Goal: Book appointment/travel/reservation

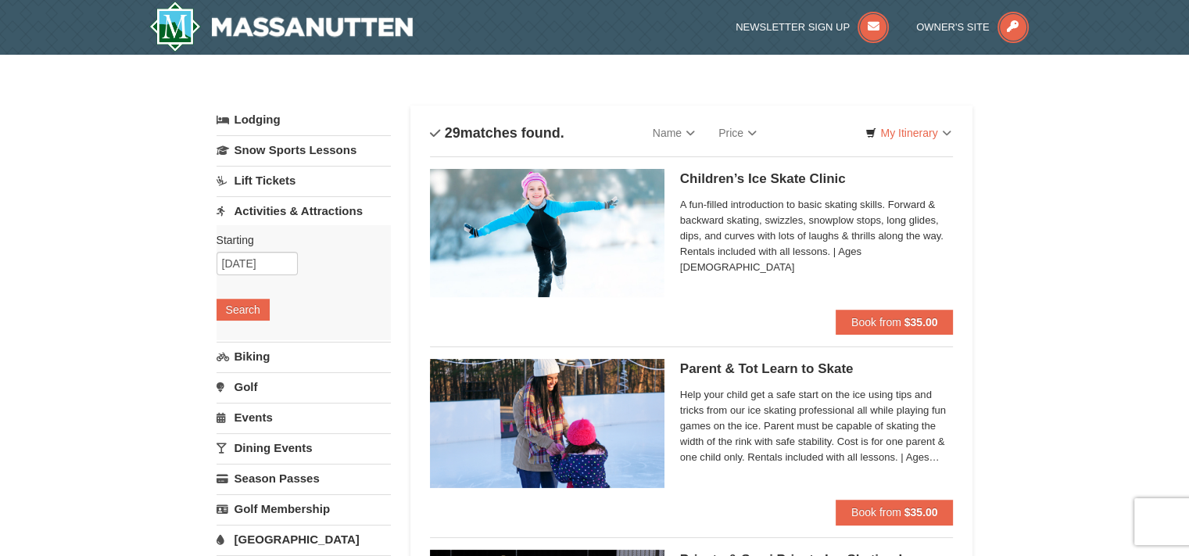
click at [289, 212] on link "Activities & Attractions" at bounding box center [304, 210] width 174 height 29
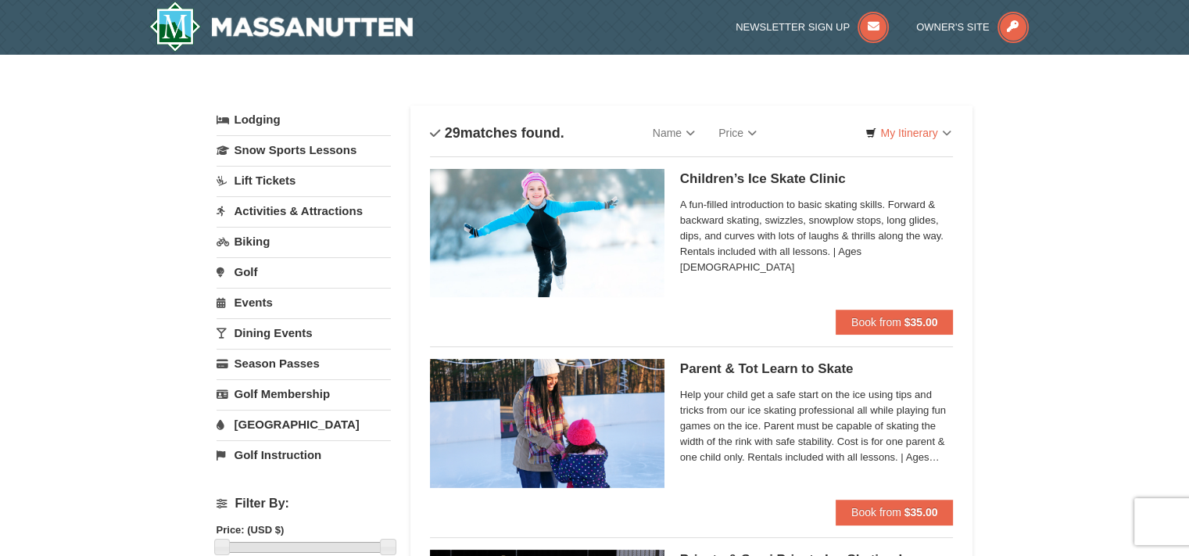
click at [350, 210] on link "Activities & Attractions" at bounding box center [304, 210] width 174 height 29
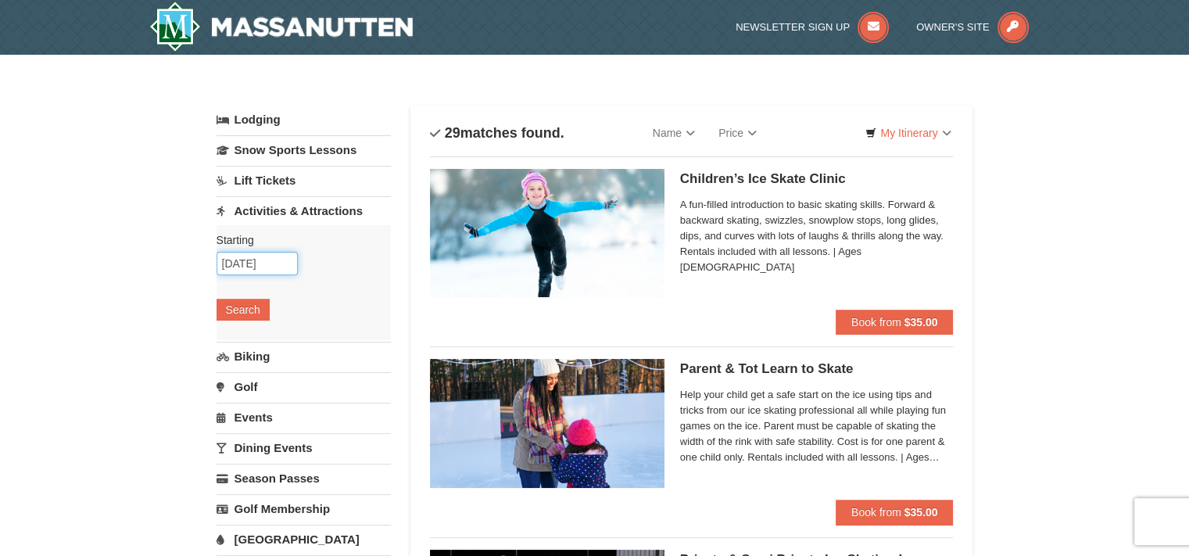
click at [267, 257] on input "[DATE]" at bounding box center [257, 263] width 81 height 23
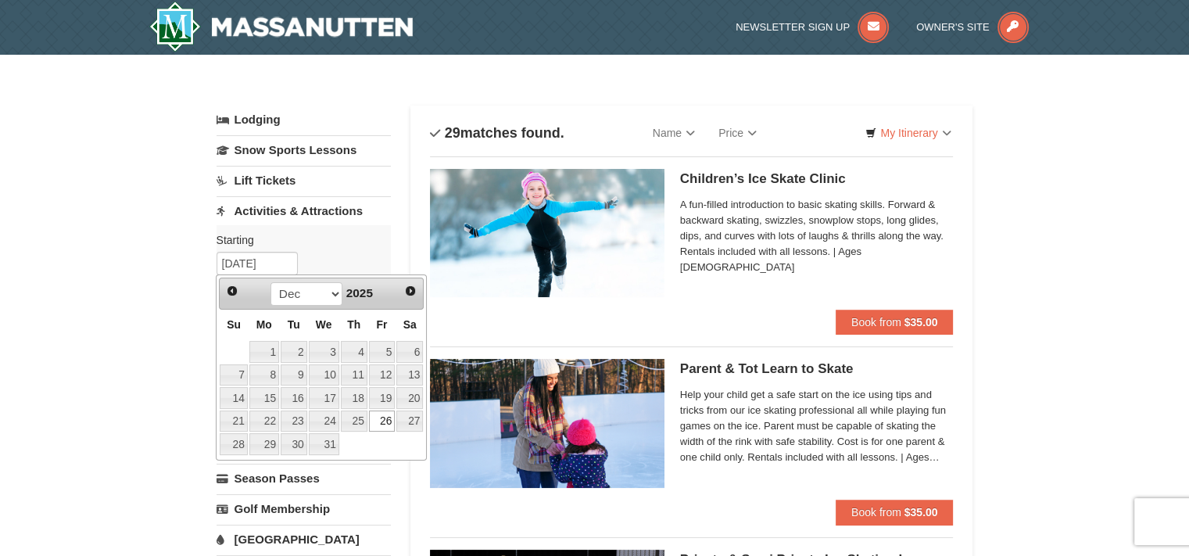
click at [244, 289] on div "Prev Next Oct Nov Dec 2025" at bounding box center [321, 293] width 205 height 31
click at [222, 289] on link "Prev" at bounding box center [231, 290] width 23 height 23
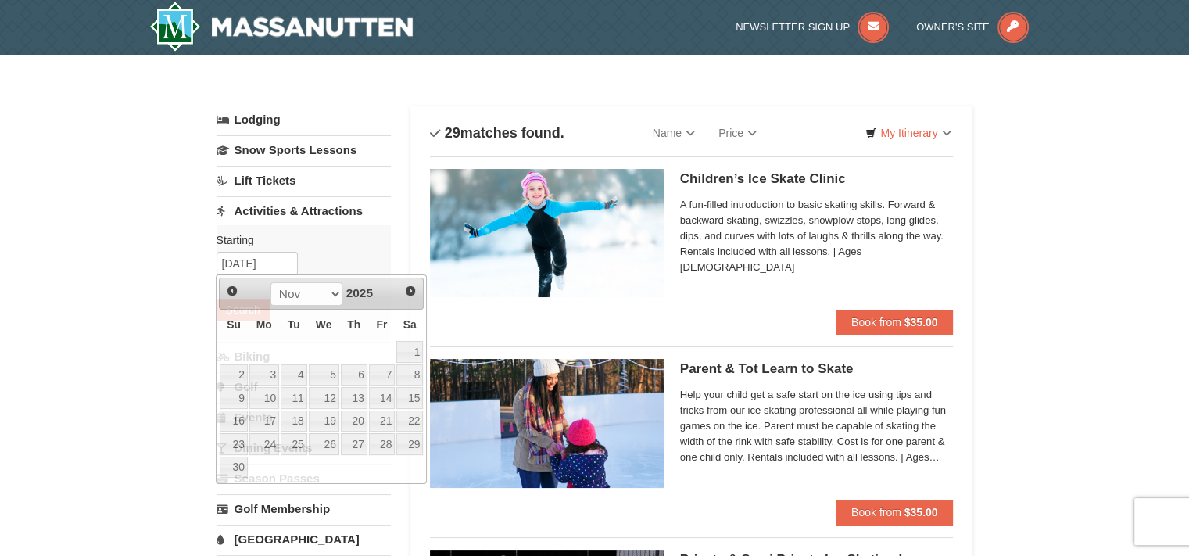
click at [266, 109] on link "Lodging" at bounding box center [304, 120] width 174 height 28
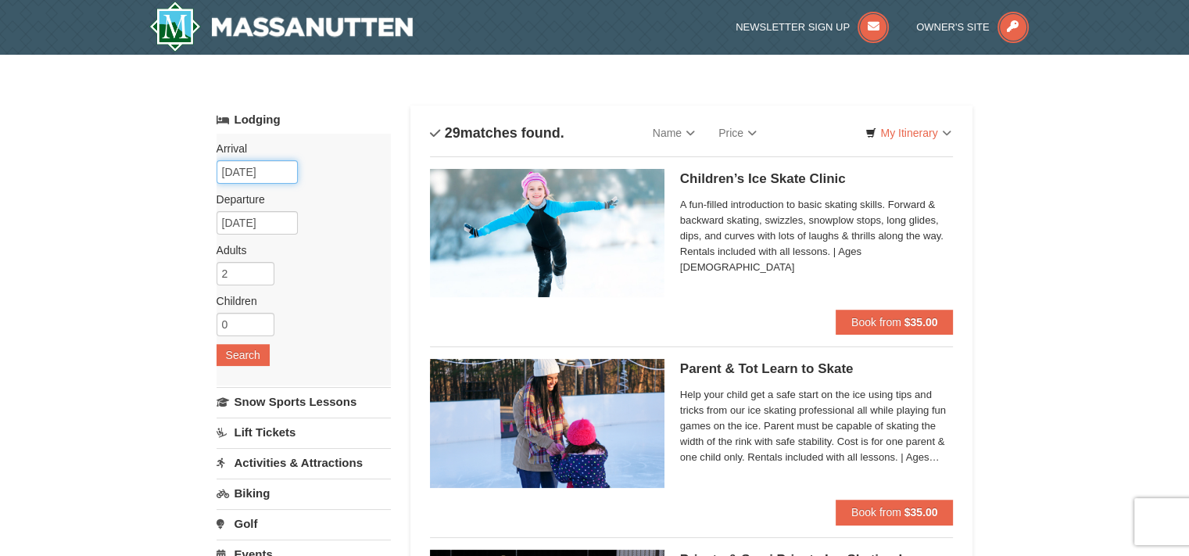
click at [257, 175] on input "[DATE]" at bounding box center [257, 171] width 81 height 23
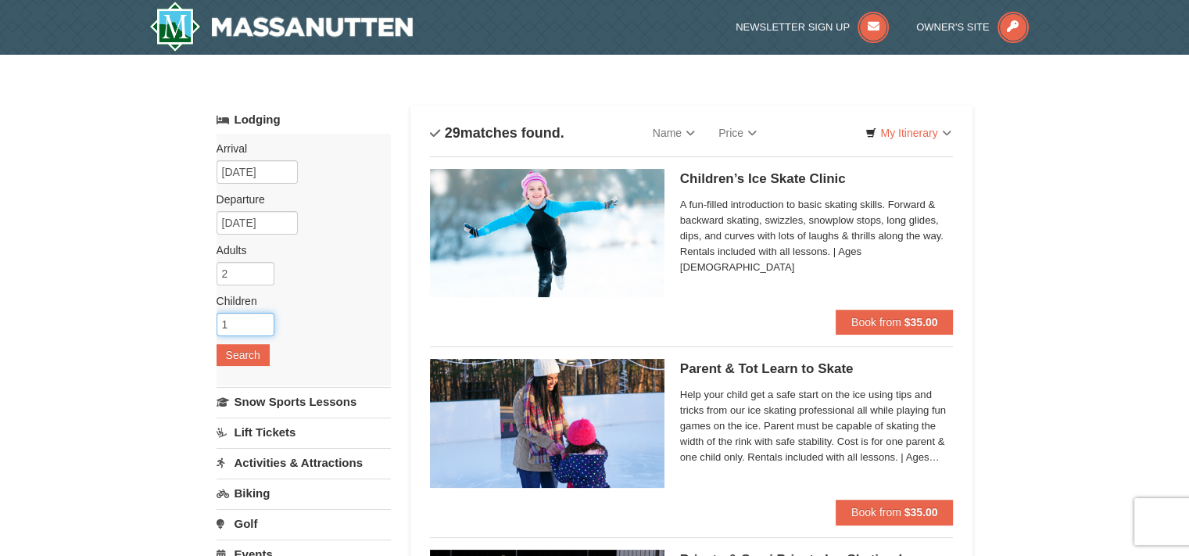
click at [266, 319] on input "1" at bounding box center [246, 324] width 58 height 23
type input "2"
click at [266, 319] on input "2" at bounding box center [246, 324] width 58 height 23
click at [252, 353] on button "Search" at bounding box center [243, 355] width 53 height 22
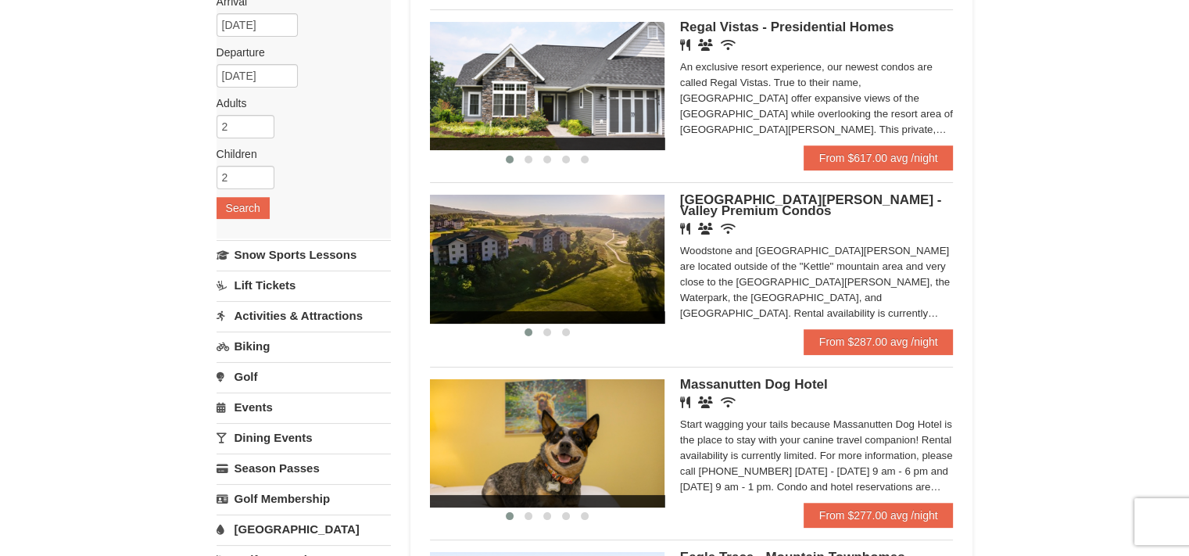
scroll to position [152, 0]
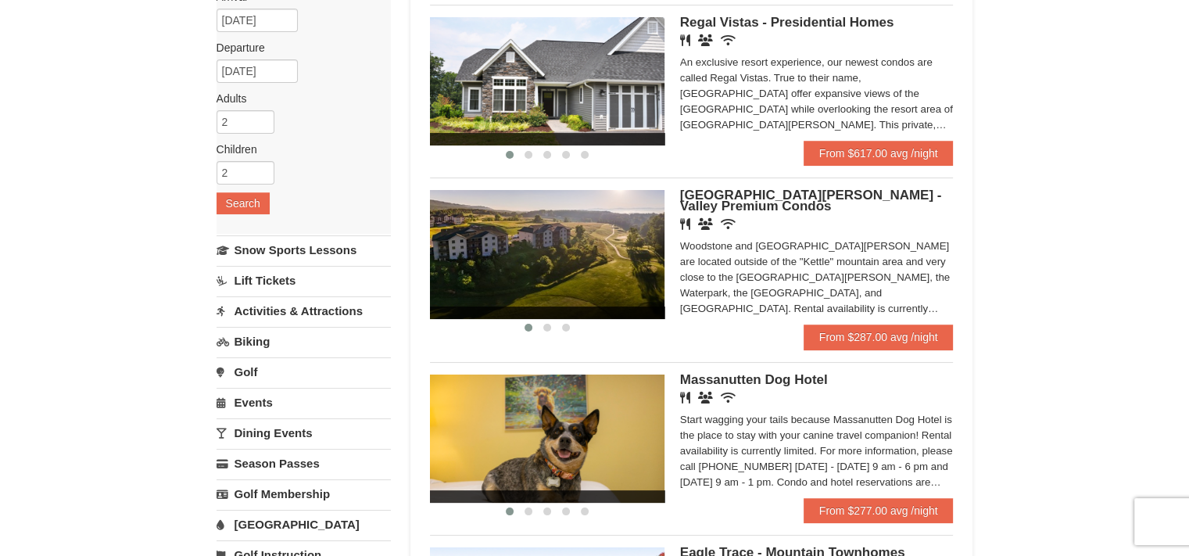
click at [656, 241] on img at bounding box center [547, 254] width 235 height 128
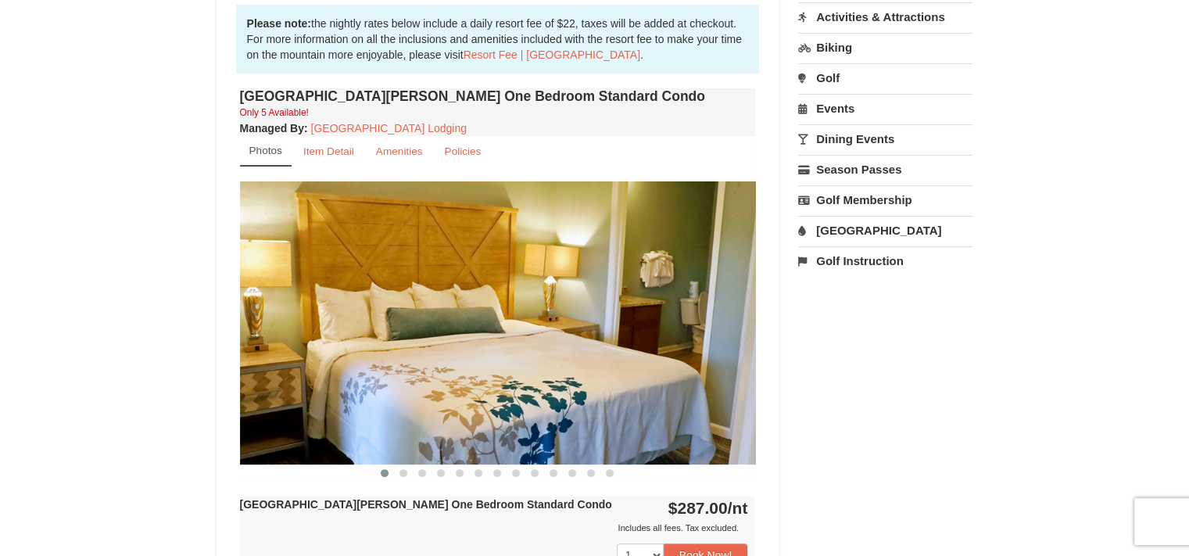
scroll to position [494, 0]
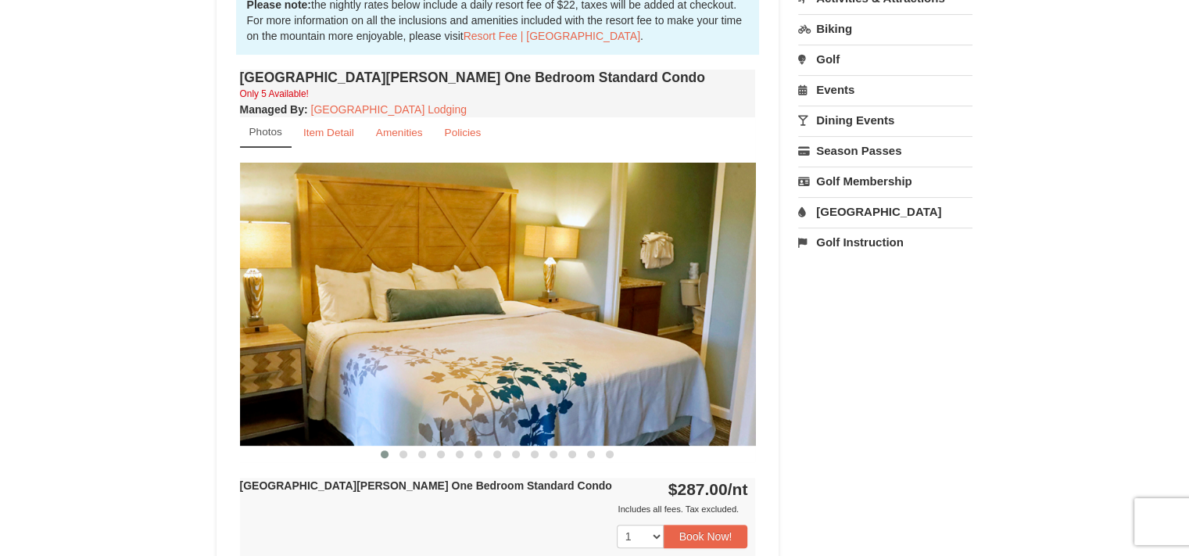
click at [664, 334] on img at bounding box center [498, 304] width 516 height 282
click at [410, 447] on button at bounding box center [403, 454] width 19 height 16
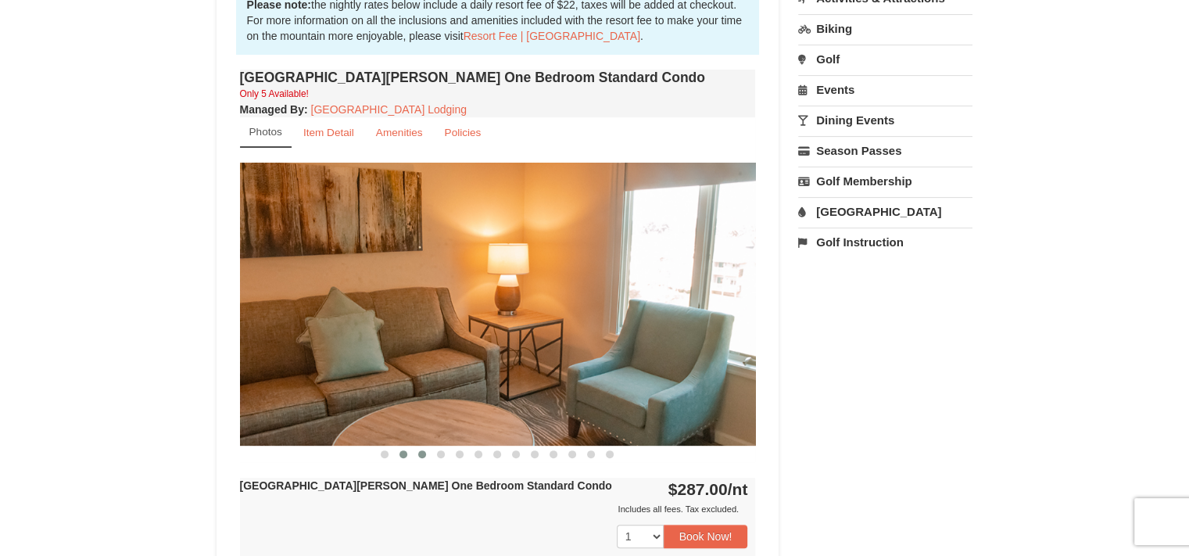
click at [420, 453] on span at bounding box center [422, 454] width 8 height 8
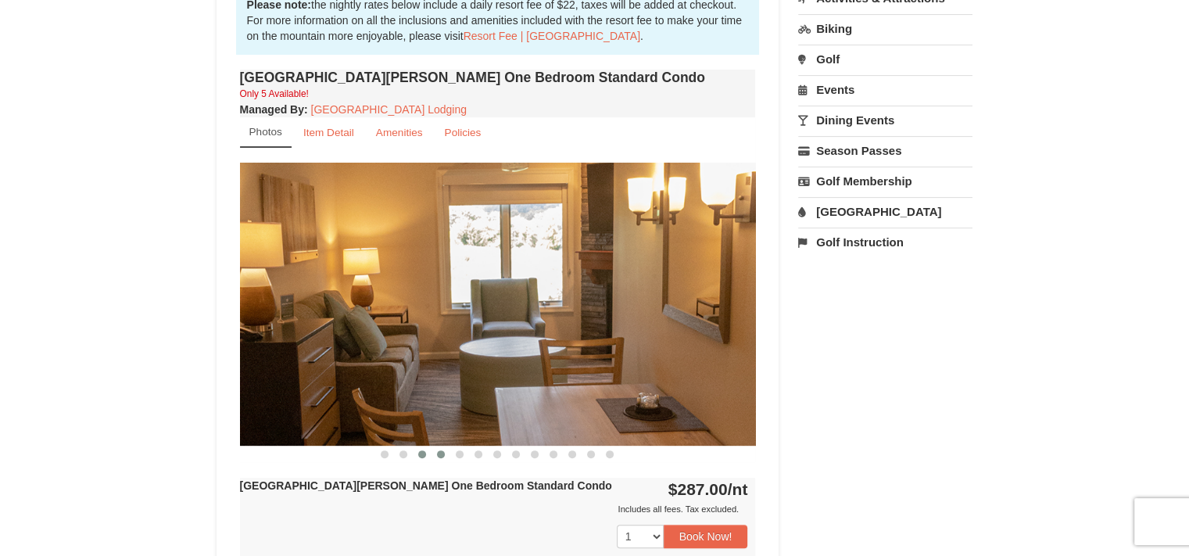
click at [447, 456] on button at bounding box center [441, 454] width 19 height 16
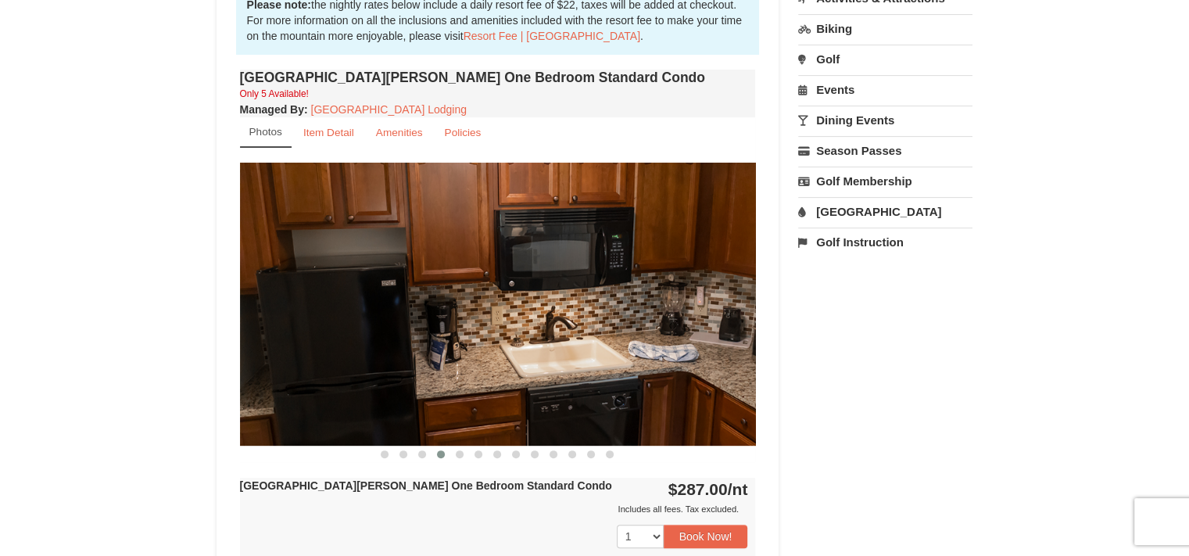
click at [472, 461] on div "Woodstone Meadows One Bedroom Standard Condo Only 5 Available! Managed By : Mas…" at bounding box center [498, 394] width 524 height 656
click at [460, 455] on span at bounding box center [460, 454] width 8 height 8
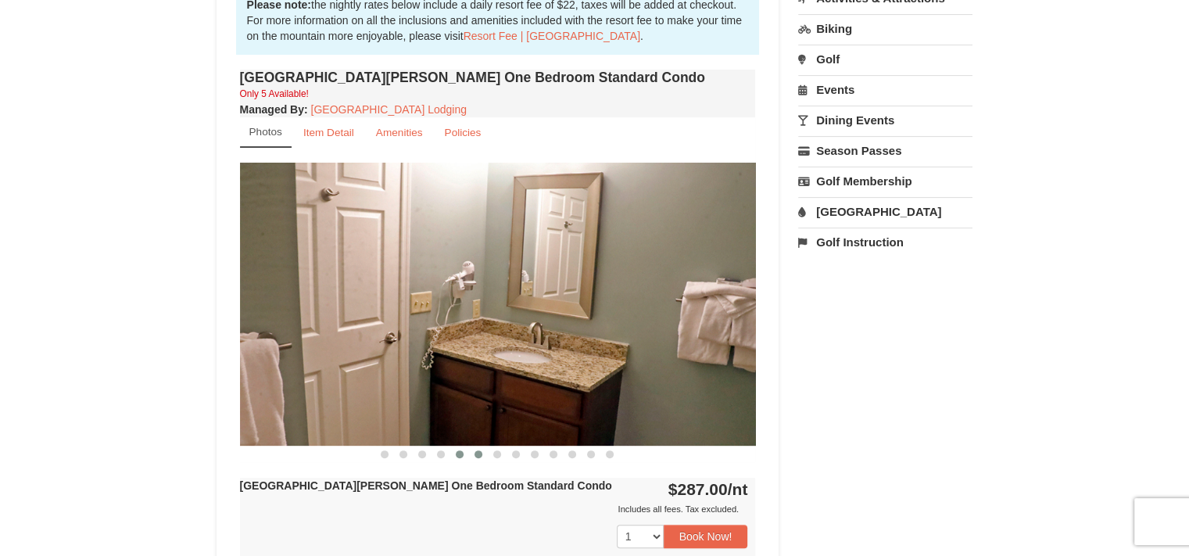
click at [478, 457] on button at bounding box center [478, 454] width 19 height 16
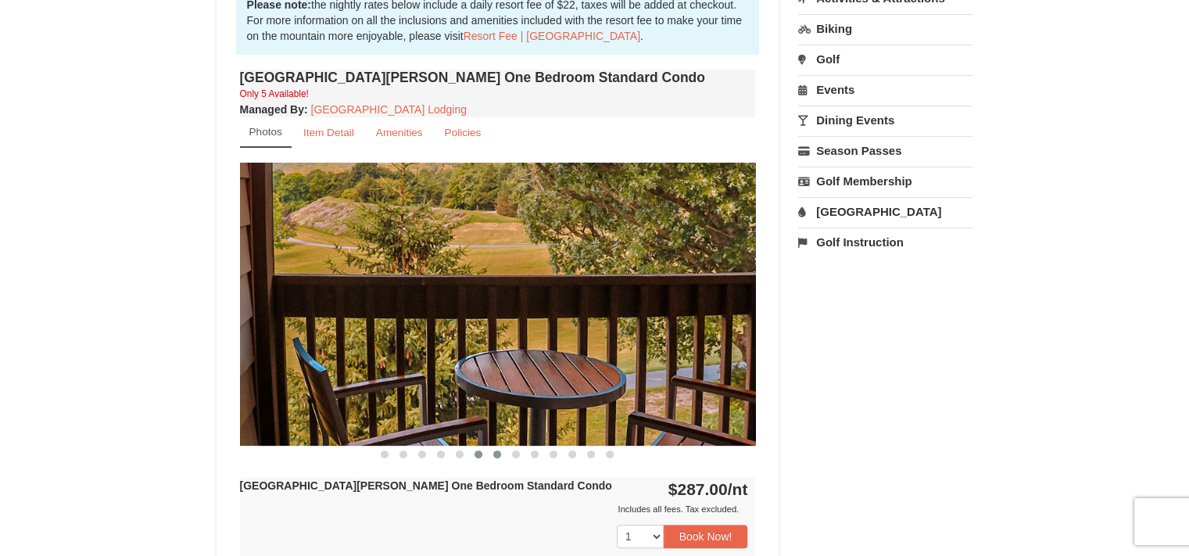
click at [492, 457] on button at bounding box center [497, 454] width 19 height 16
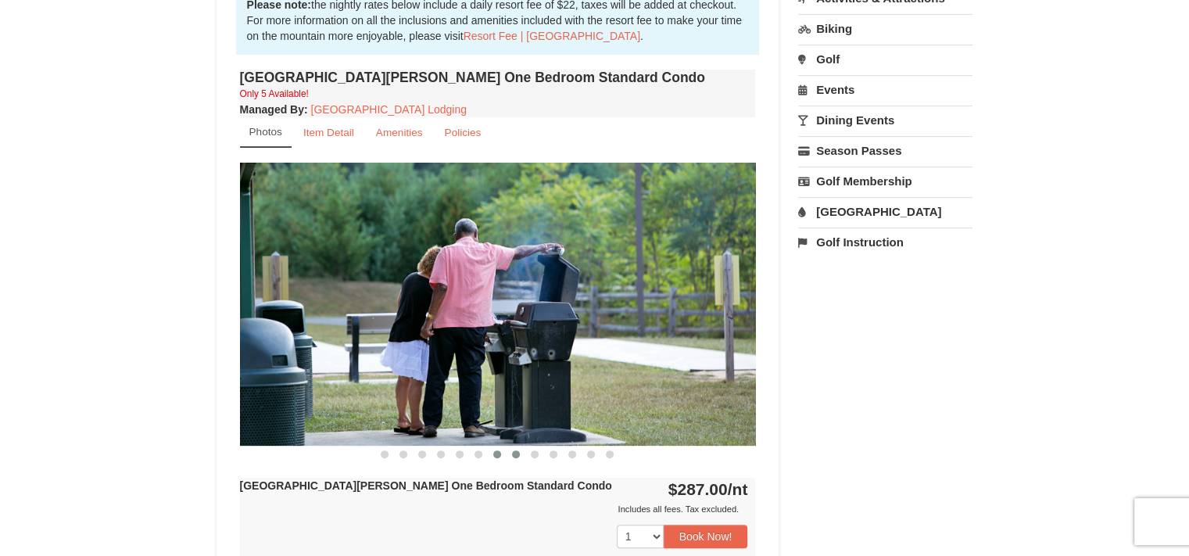
click at [517, 457] on button at bounding box center [516, 454] width 19 height 16
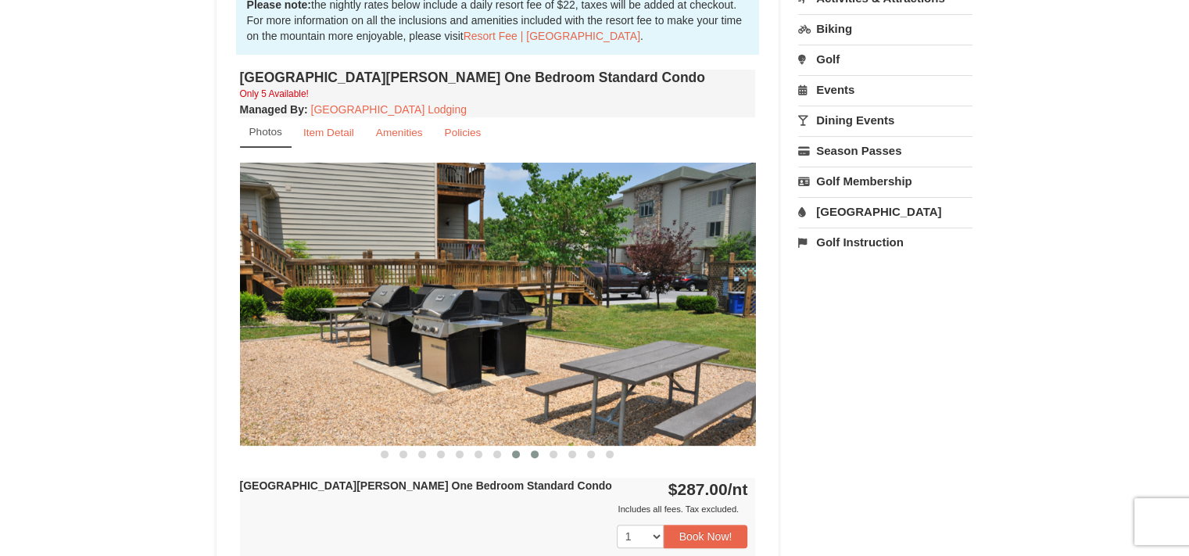
click at [532, 453] on button at bounding box center [534, 454] width 19 height 16
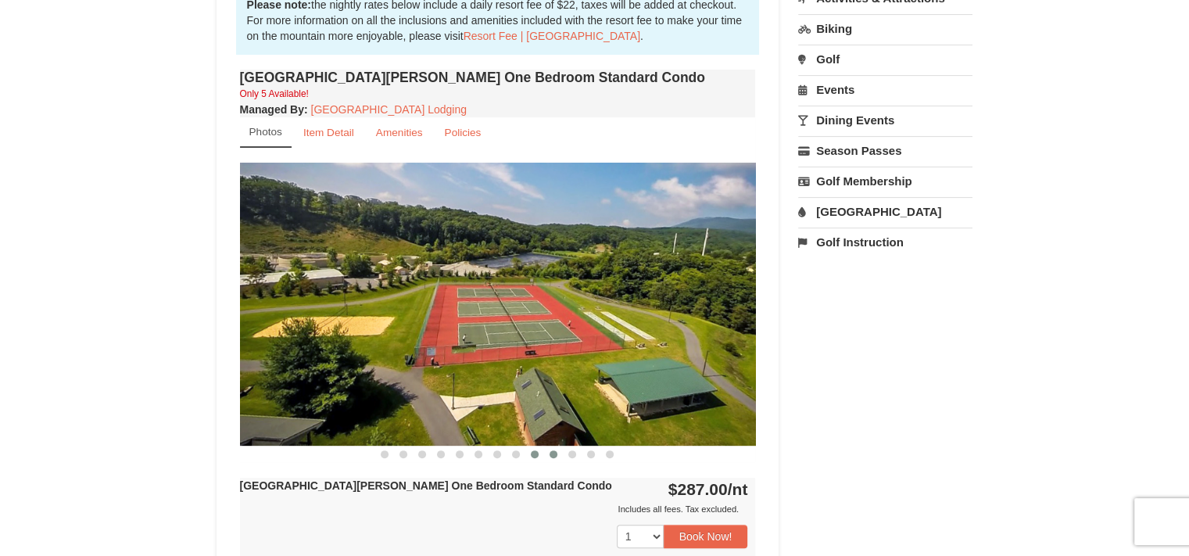
click at [558, 449] on button at bounding box center [553, 454] width 19 height 16
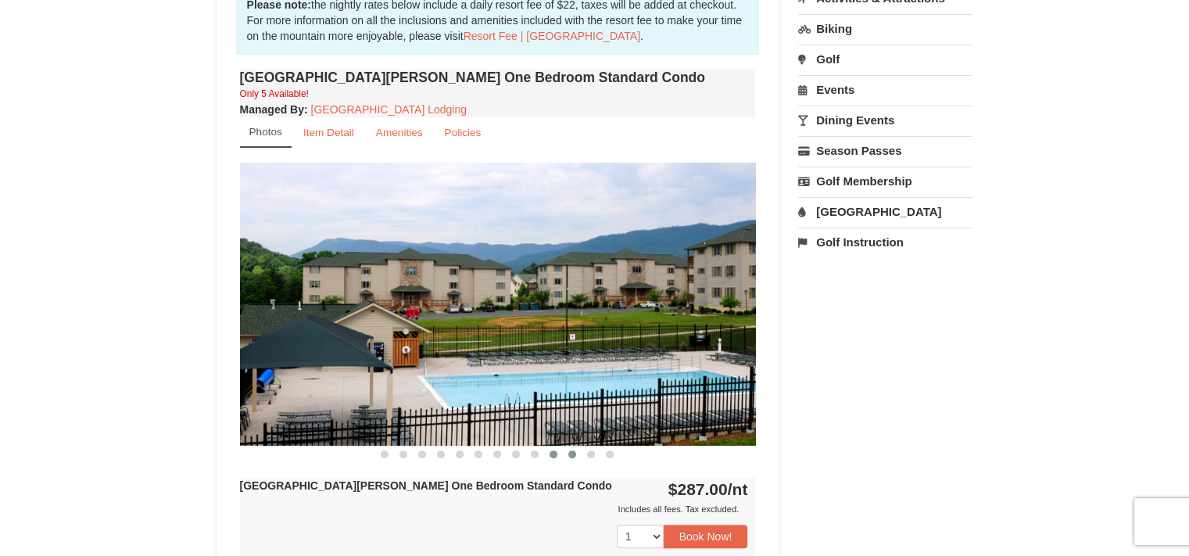
click at [578, 456] on button at bounding box center [572, 454] width 19 height 16
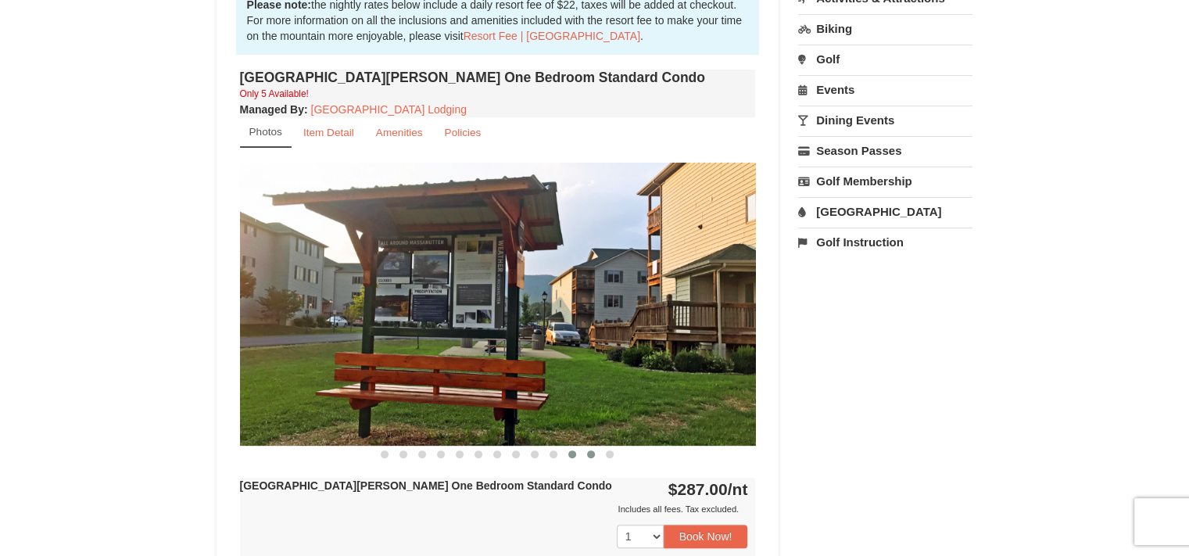
click at [596, 456] on button at bounding box center [591, 454] width 19 height 16
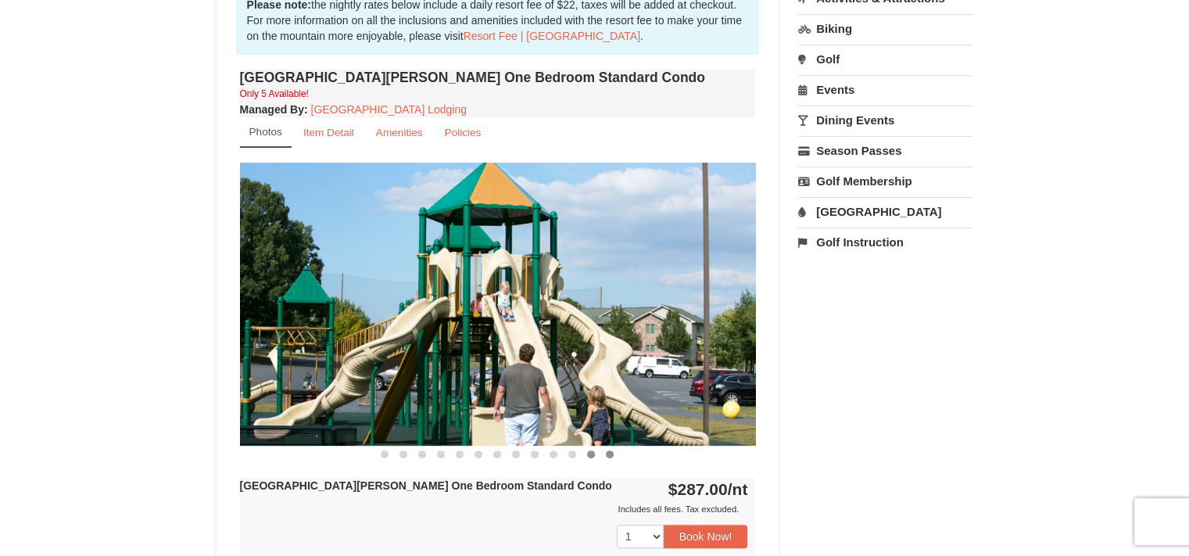
click at [613, 456] on button at bounding box center [609, 454] width 19 height 16
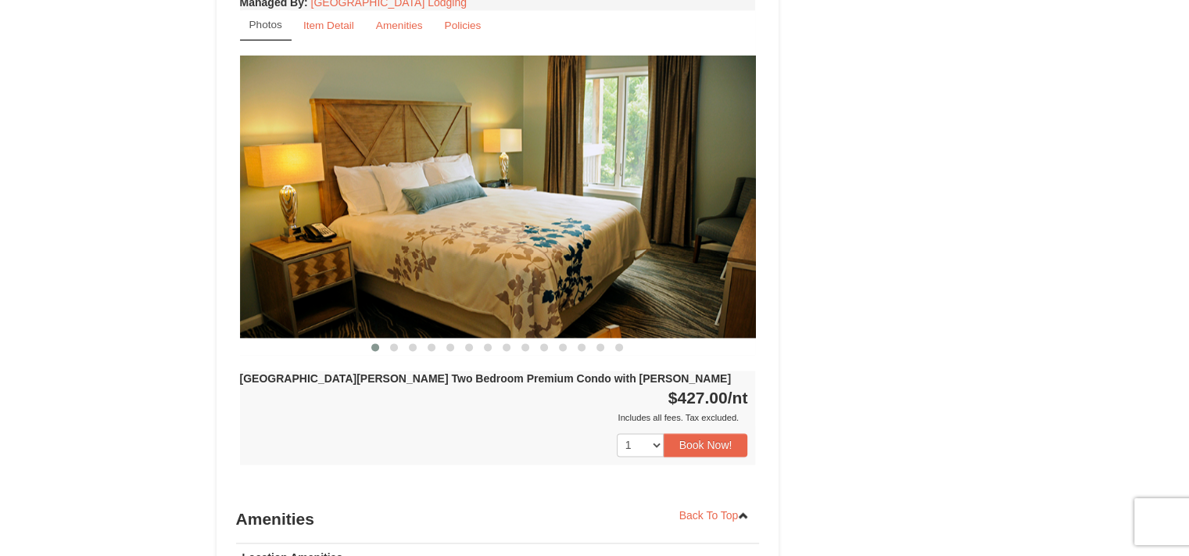
scroll to position [0, 0]
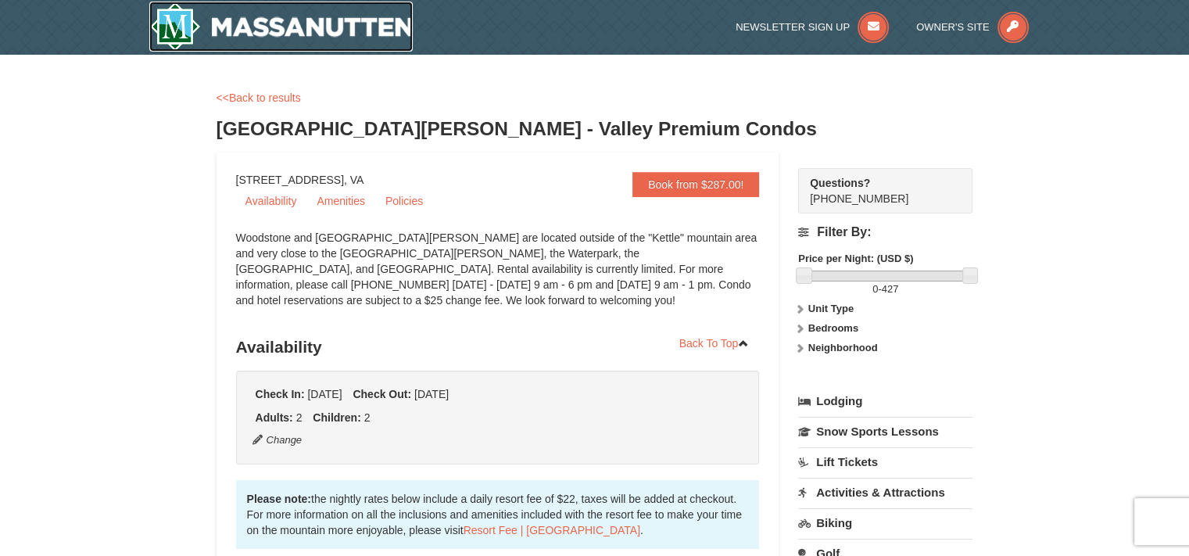
click at [163, 16] on img at bounding box center [281, 27] width 264 height 50
